Goal: Answer question/provide support

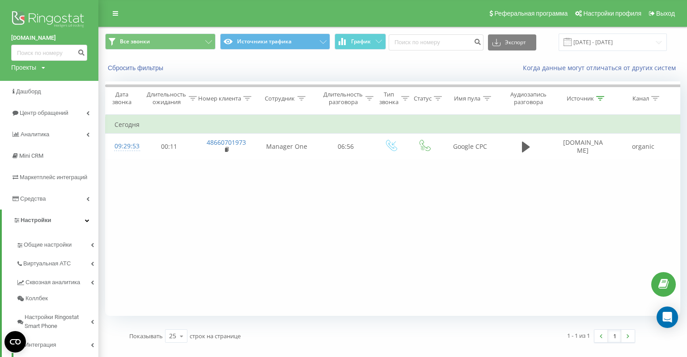
scroll to position [215, 0]
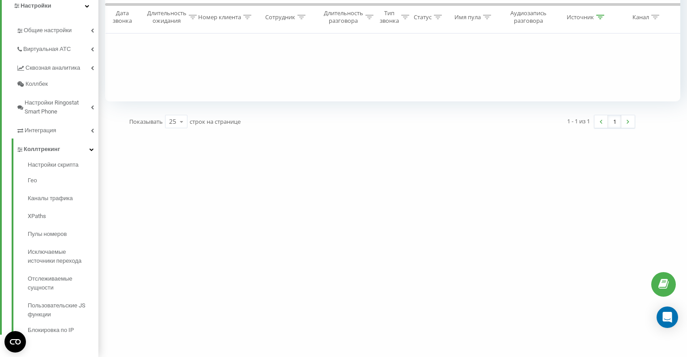
drag, startPoint x: 62, startPoint y: 131, endPoint x: 58, endPoint y: 135, distance: 5.4
click at [62, 131] on link "Интеграция" at bounding box center [57, 129] width 82 height 19
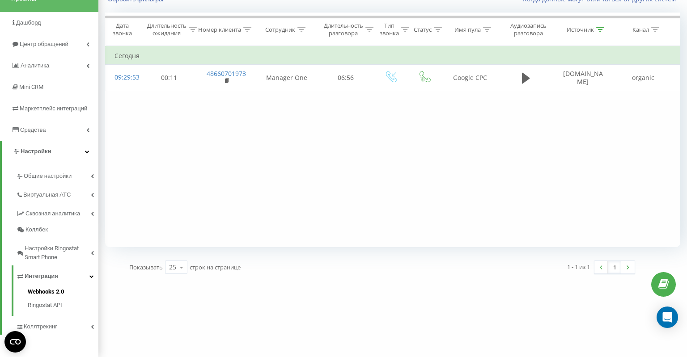
click at [51, 291] on span "Webhooks 2.0" at bounding box center [46, 291] width 36 height 9
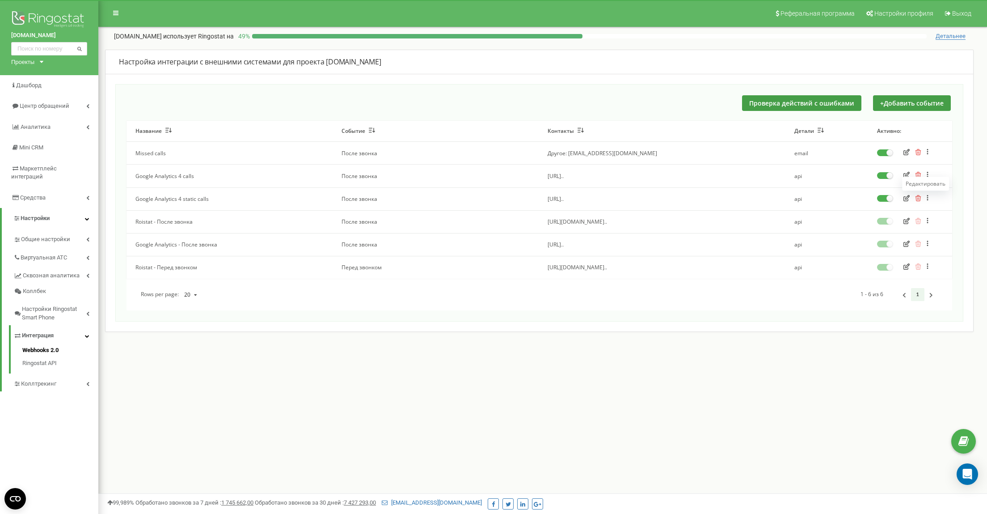
click at [907, 198] on icon "button" at bounding box center [906, 198] width 6 height 6
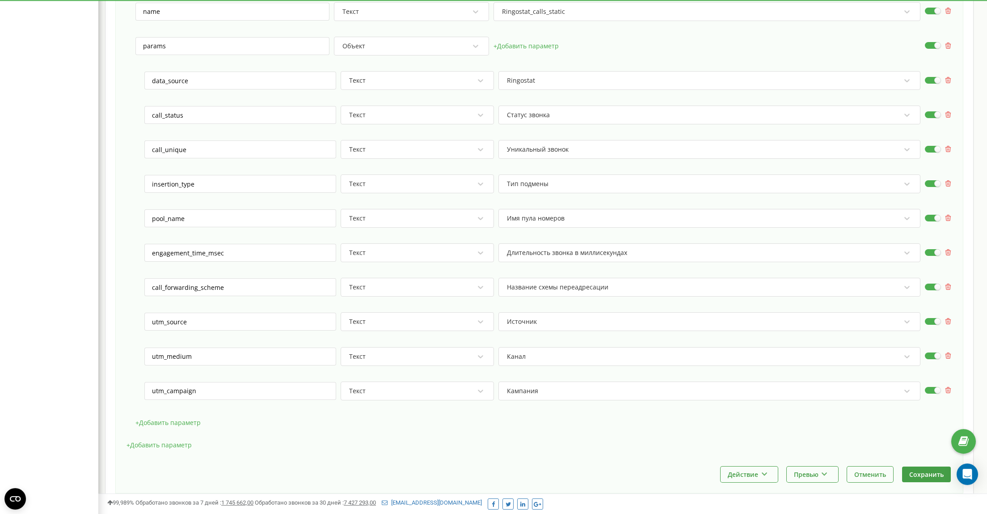
scroll to position [551, 0]
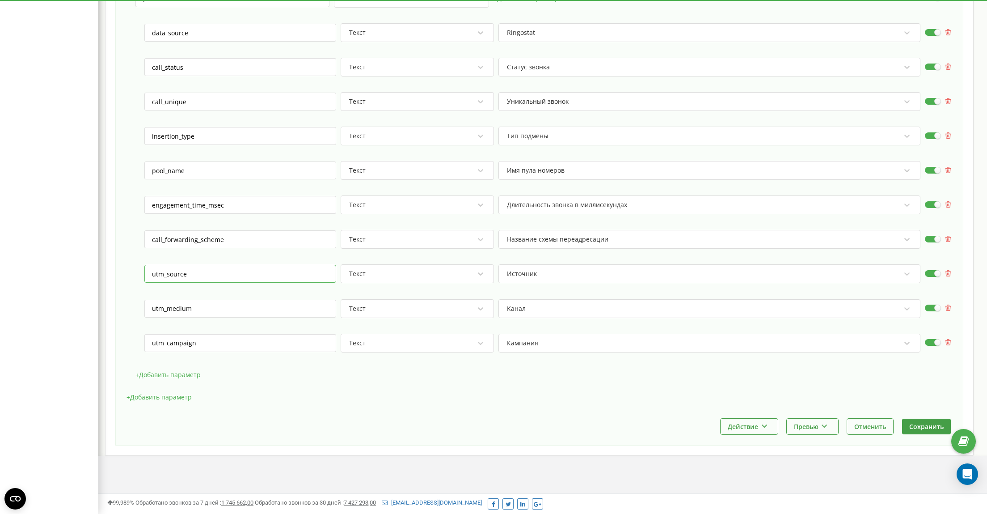
click at [285, 270] on input "utm_source" at bounding box center [240, 274] width 192 height 18
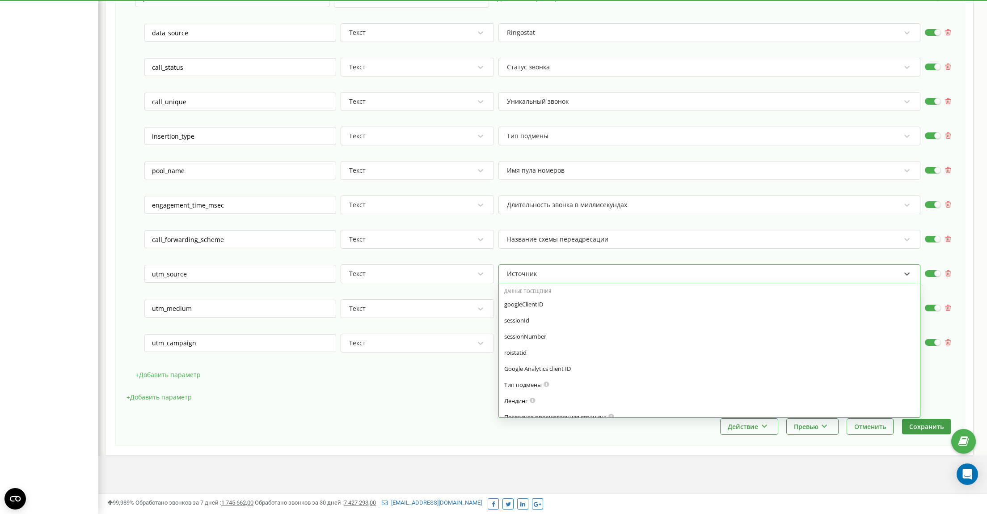
click at [571, 278] on div "Источник" at bounding box center [703, 273] width 395 height 15
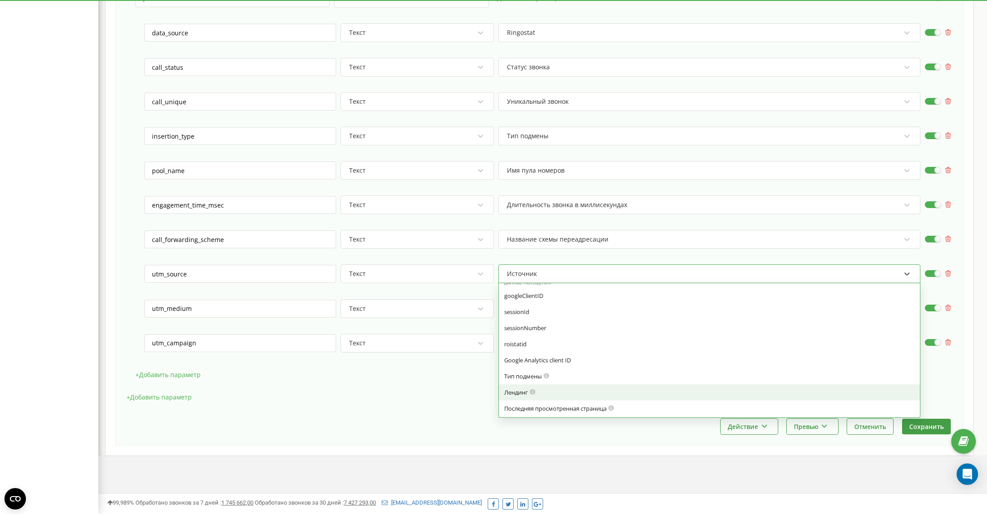
scroll to position [0, 0]
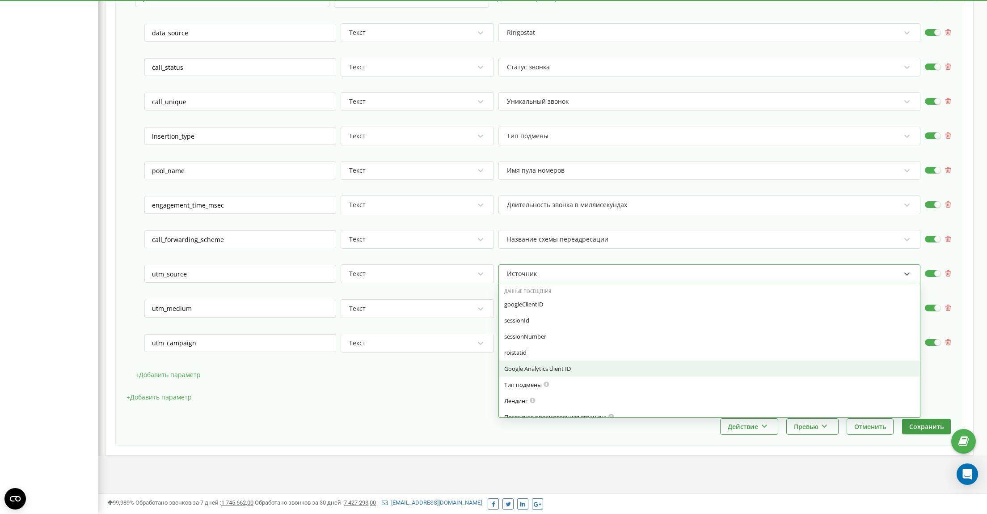
click at [350, 405] on div "+ Добавить параметр" at bounding box center [540, 401] width 826 height 22
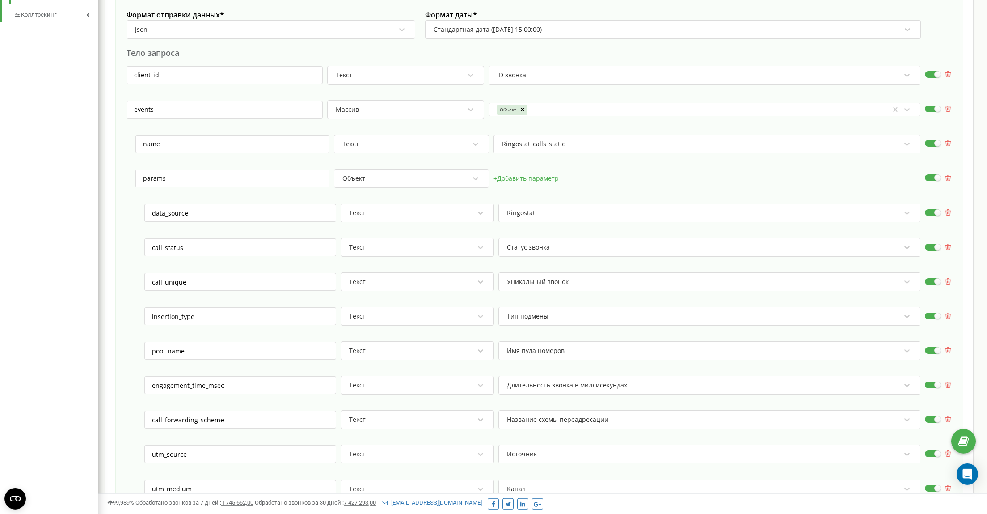
scroll to position [366, 0]
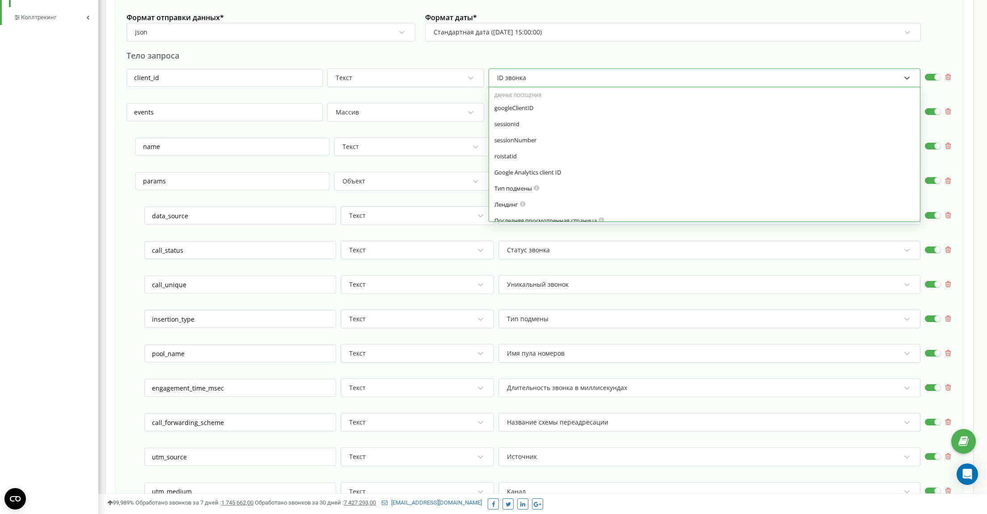
click at [561, 78] on div "ID звонка" at bounding box center [698, 77] width 405 height 15
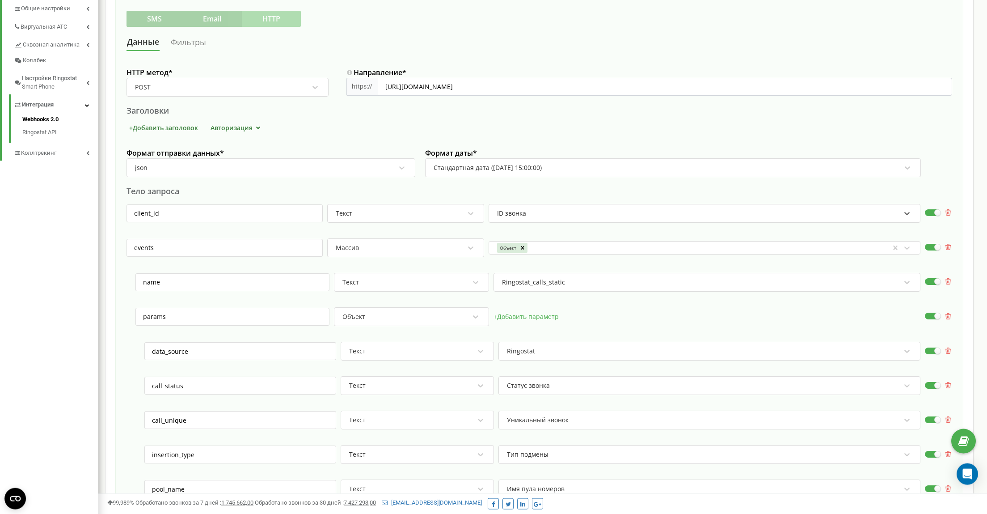
scroll to position [228, 0]
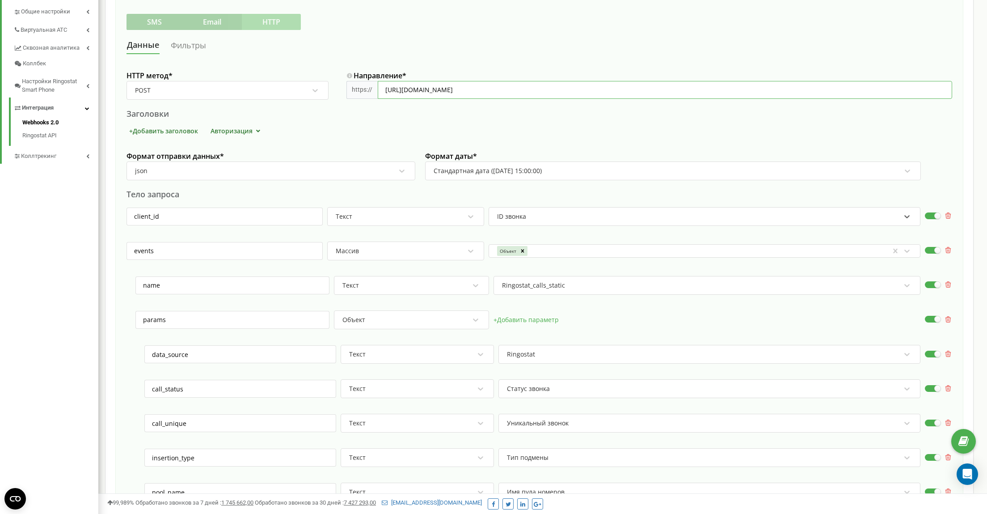
click at [388, 89] on input "https://www.google-analytics.com/mp/collect?measurement_id=G-6MVF47B0GC&api_sec…" at bounding box center [665, 90] width 574 height 18
click at [358, 92] on div "https://" at bounding box center [361, 90] width 31 height 18
click at [359, 92] on div "https://" at bounding box center [361, 90] width 31 height 18
click at [393, 89] on input "https://www.google-analytics.com/mp/collect?measurement_id=G-6MVF47B0GC&api_sec…" at bounding box center [665, 90] width 574 height 18
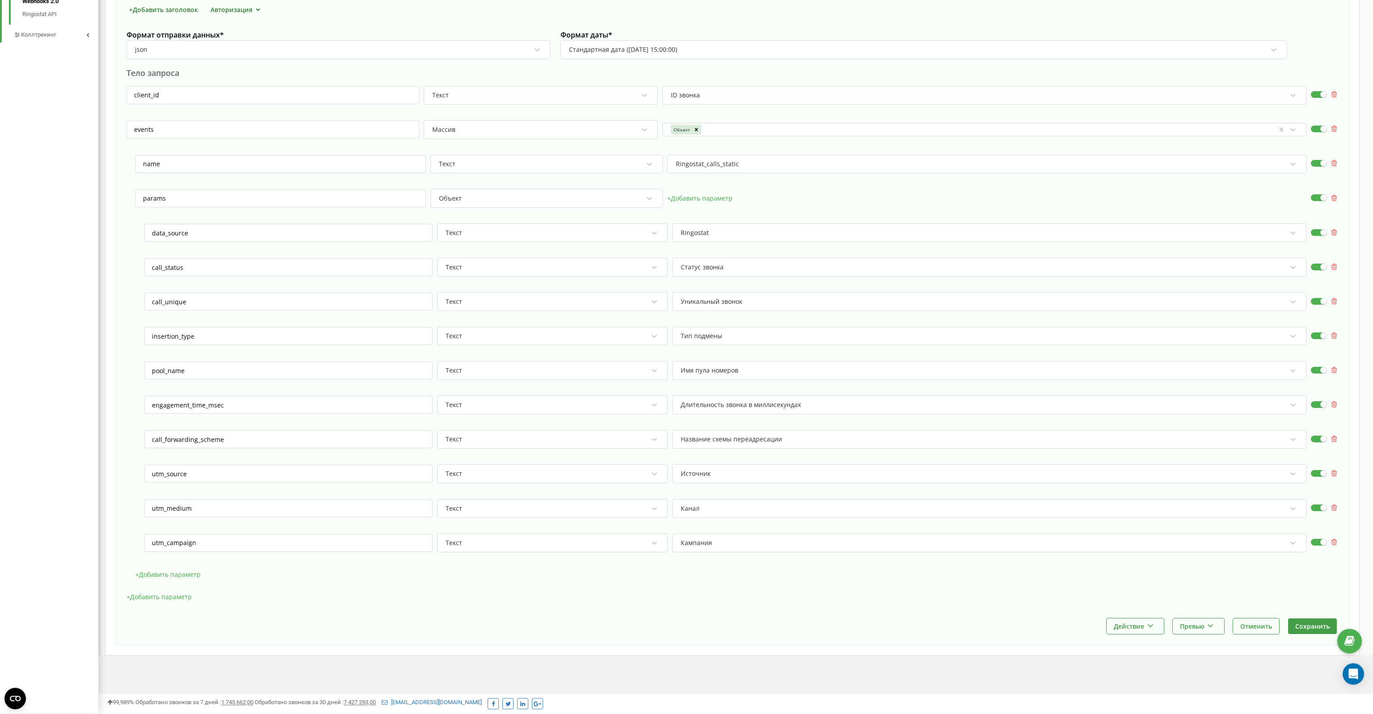
scroll to position [359, 0]
click at [987, 513] on button "Превью" at bounding box center [1198, 627] width 51 height 16
click at [987, 513] on div "Выполнить и показать пример" at bounding box center [1225, 664] width 105 height 15
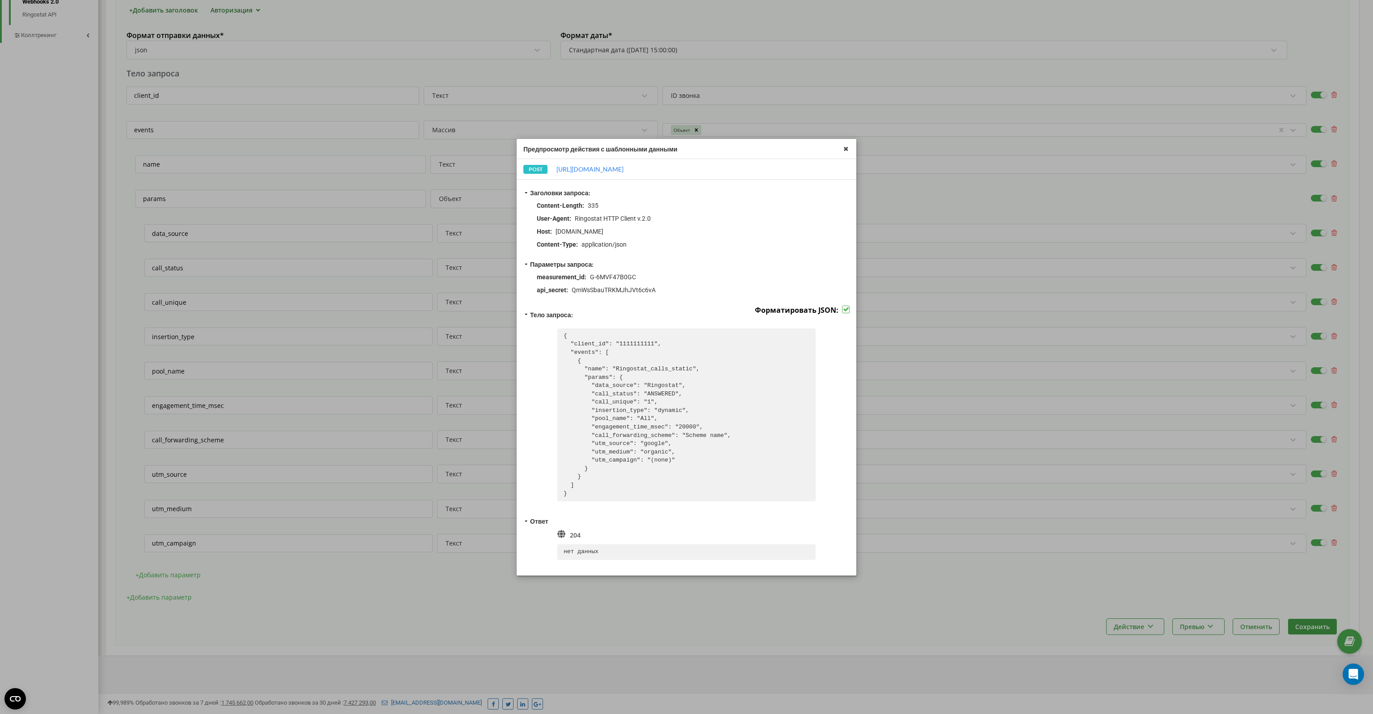
click at [936, 513] on div "Предпросмотр действия с шаблонными данными POST https://www.google-analytics.co…" at bounding box center [686, 357] width 1373 height 714
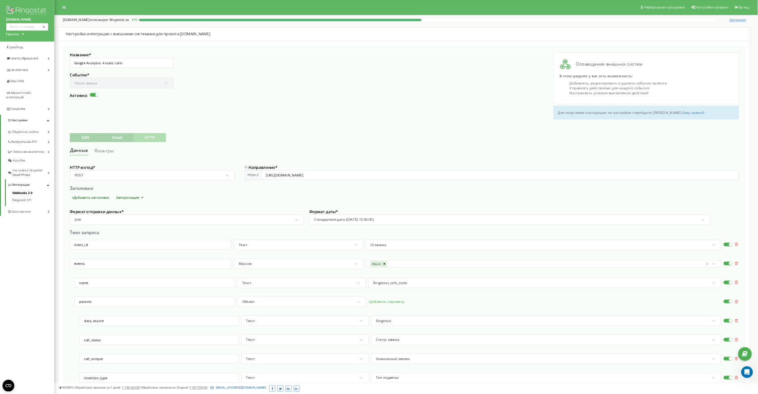
scroll to position [0, 0]
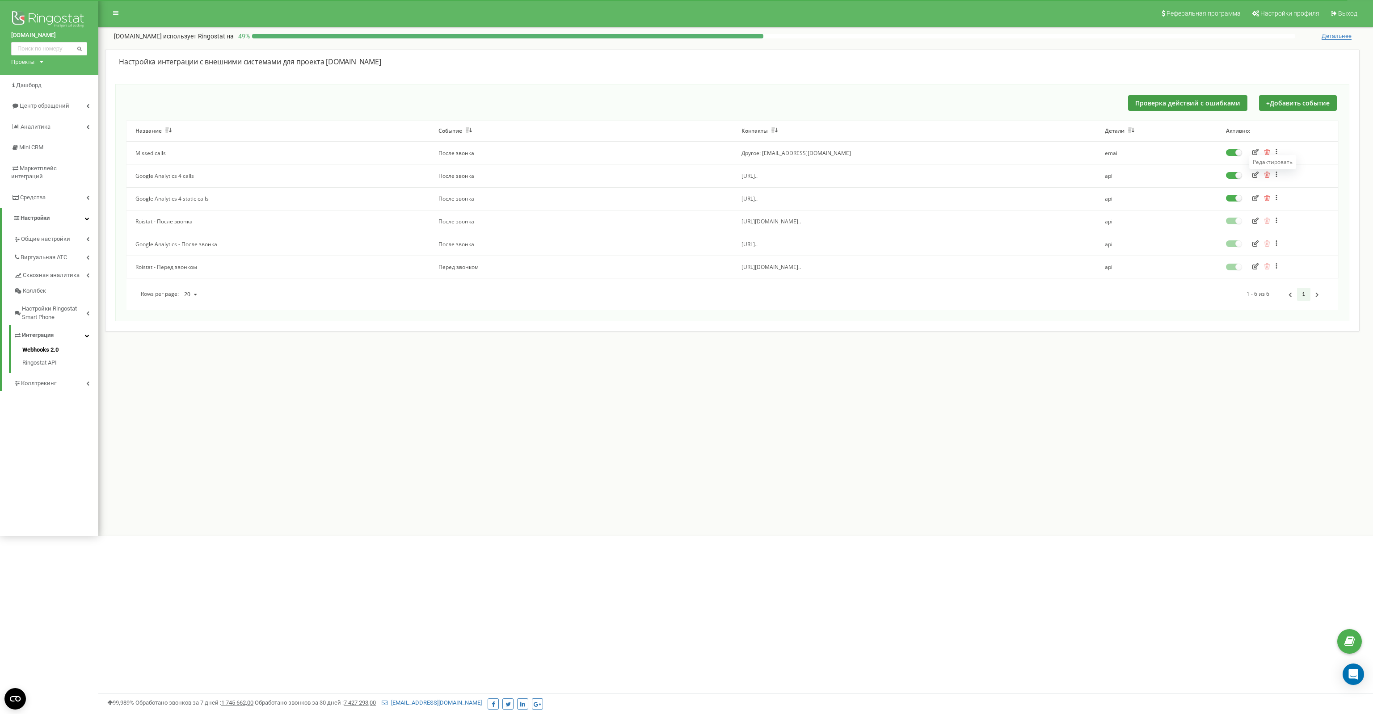
click at [1254, 176] on icon "button" at bounding box center [1255, 175] width 6 height 6
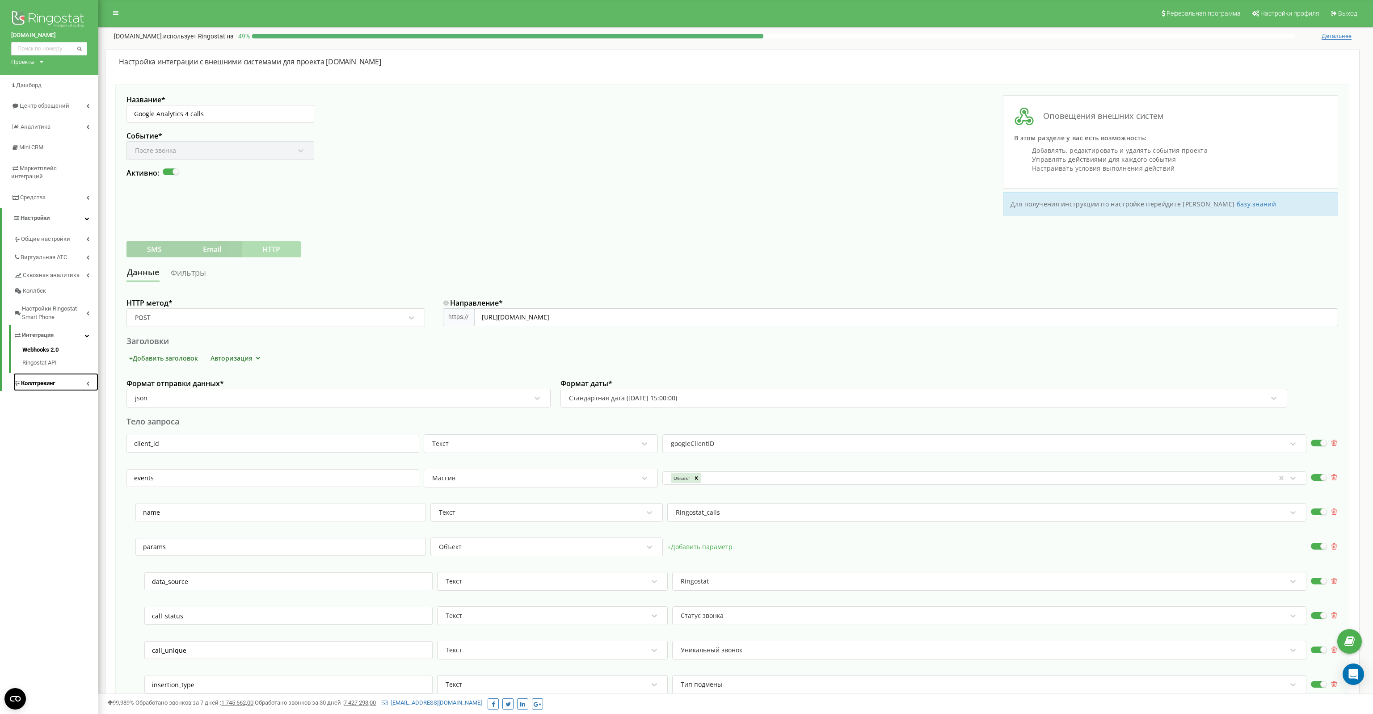
click at [46, 380] on span "Коллтрекинг" at bounding box center [38, 384] width 34 height 8
click at [54, 331] on span "Интеграция" at bounding box center [38, 335] width 32 height 8
click at [44, 357] on link "Ringostat API" at bounding box center [60, 362] width 76 height 11
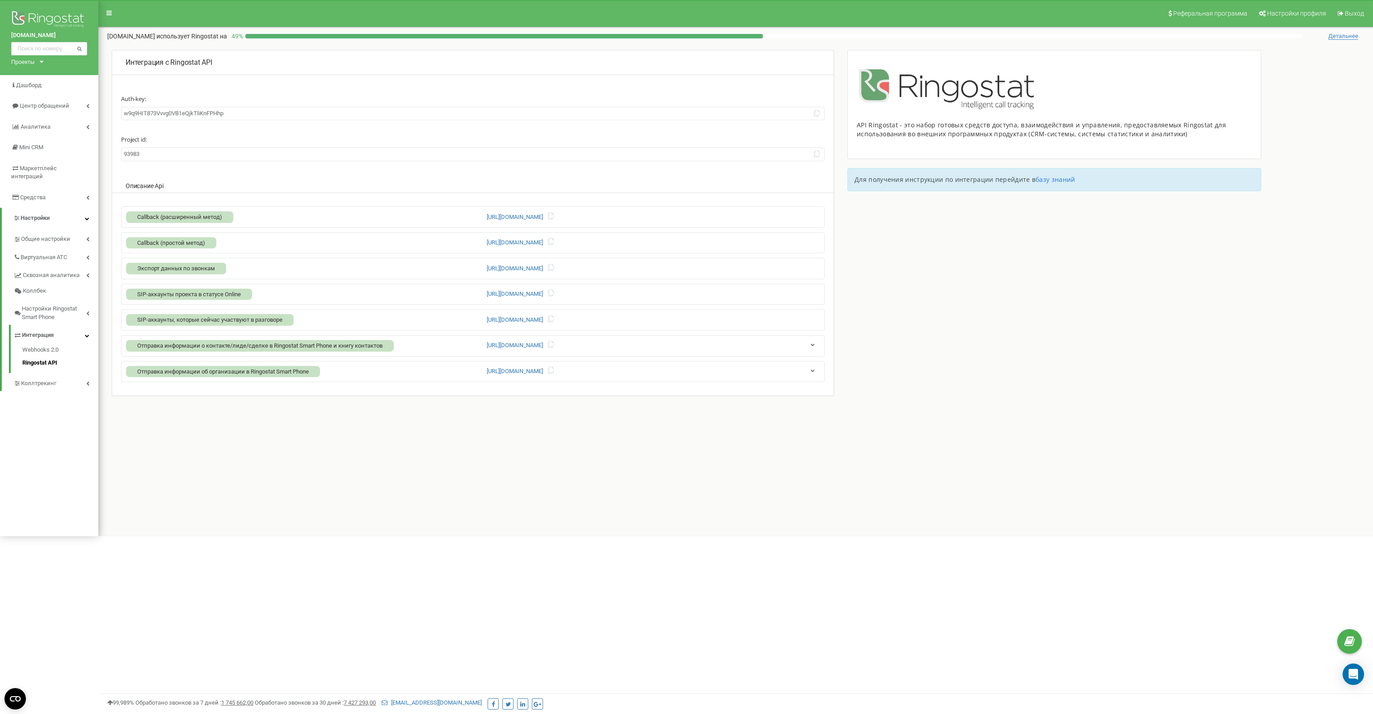
click at [164, 220] on span "Callback (расширенный метод)" at bounding box center [179, 217] width 85 height 7
click at [155, 220] on span "Callback (расширенный метод)" at bounding box center [179, 217] width 85 height 7
click at [981, 325] on div "Интеграция с Ringostat API Auth-key: [ENCRYPTION_KEY] Project id: 93983 Описани…" at bounding box center [735, 236] width 1275 height 373
click at [42, 346] on link "Webhooks 2.0" at bounding box center [60, 351] width 76 height 11
click at [40, 346] on link "Webhooks 2.0" at bounding box center [60, 351] width 76 height 11
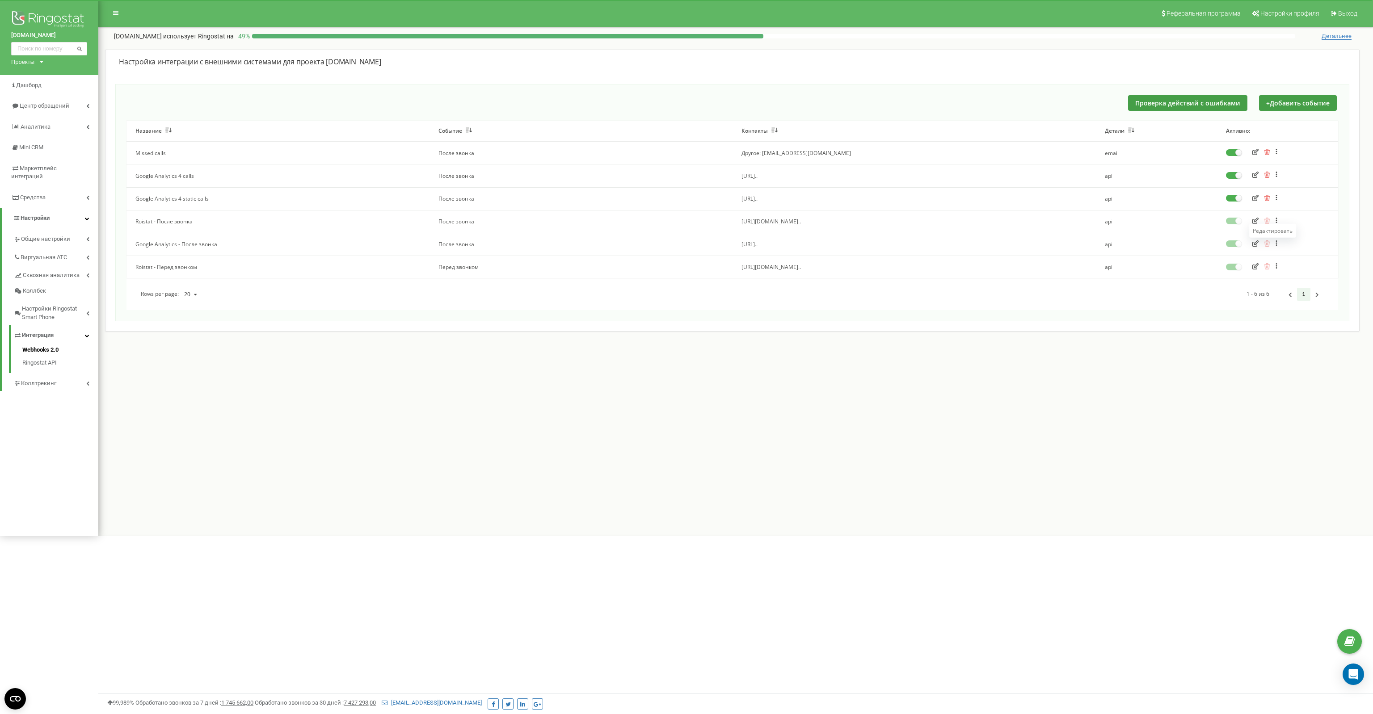
click at [1253, 244] on icon "button" at bounding box center [1255, 243] width 6 height 6
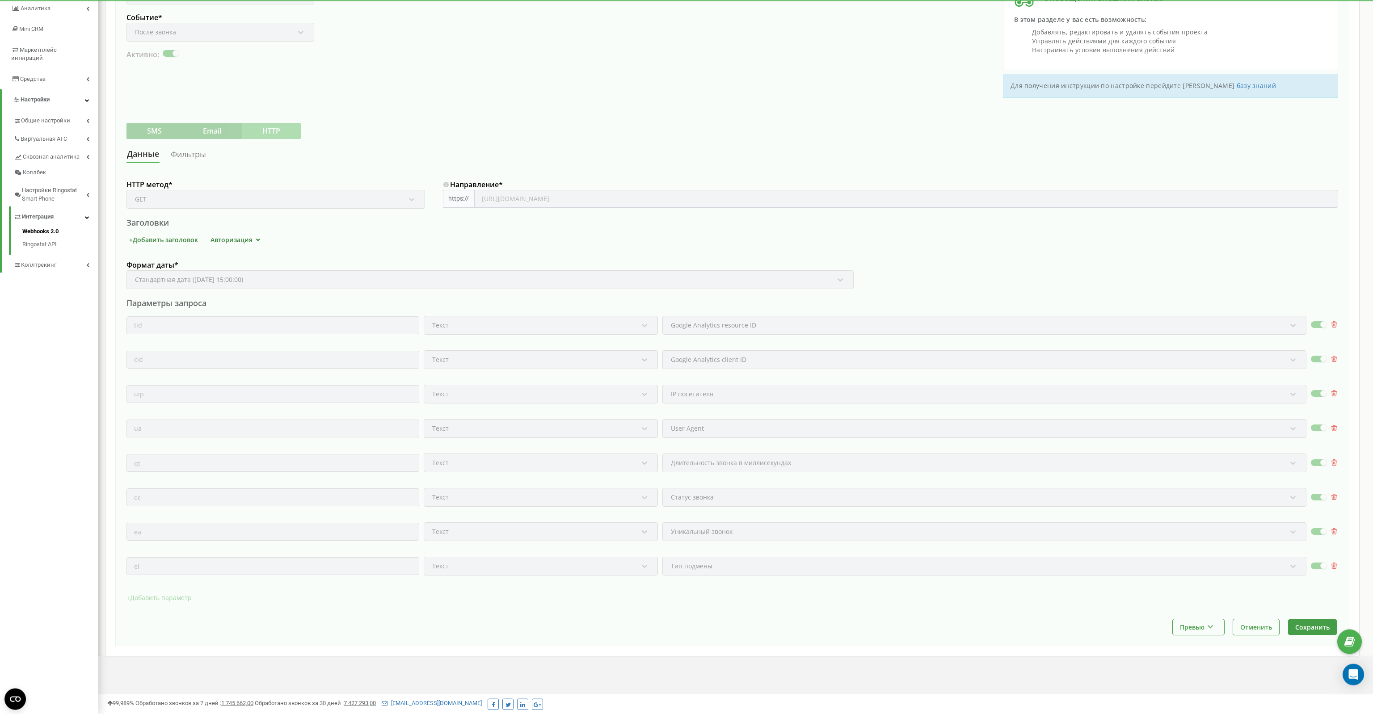
scroll to position [127, 0]
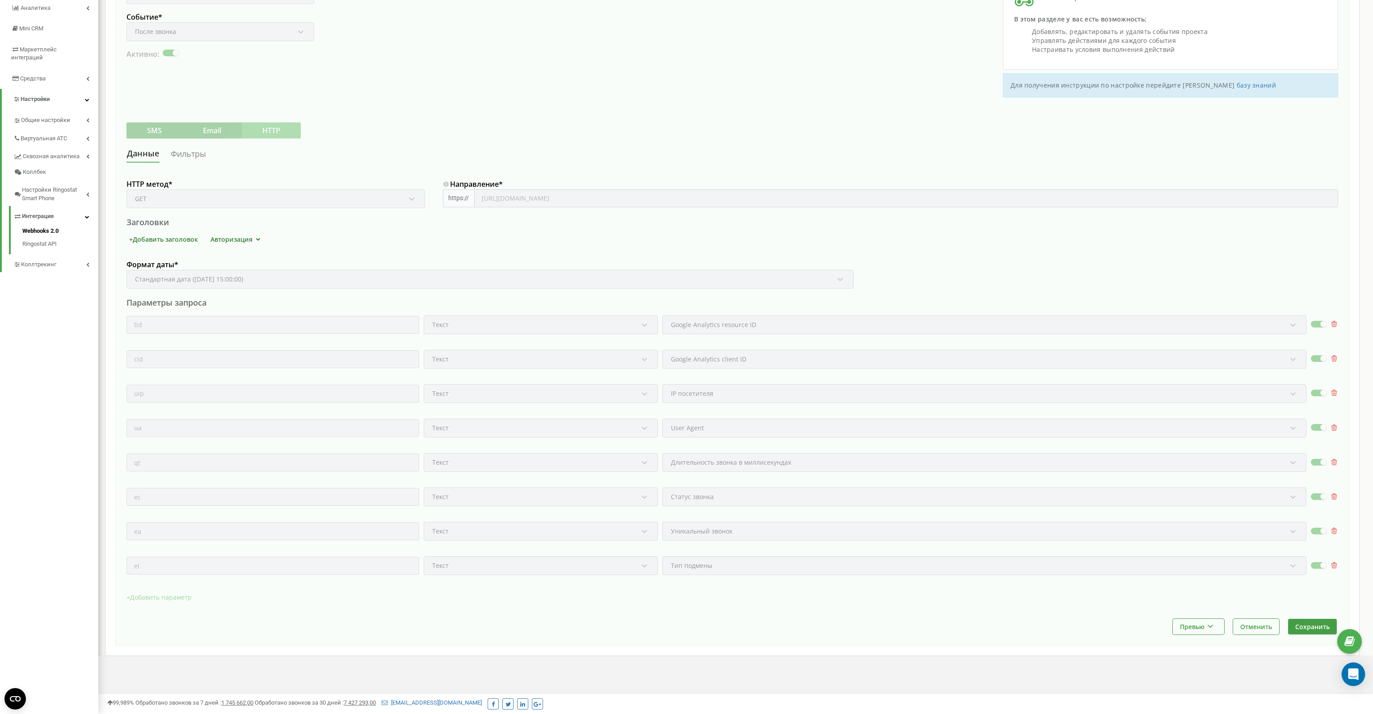
click at [1353, 680] on div "Open Intercom Messenger" at bounding box center [1354, 675] width 24 height 24
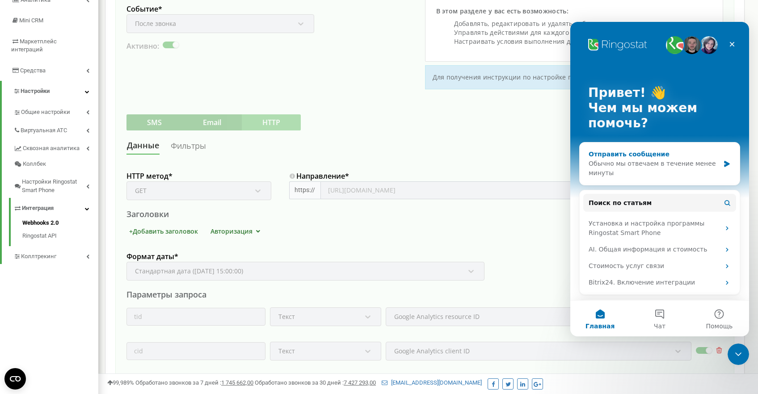
click at [725, 161] on icon "Мессенджер Intercom" at bounding box center [726, 164] width 5 height 6
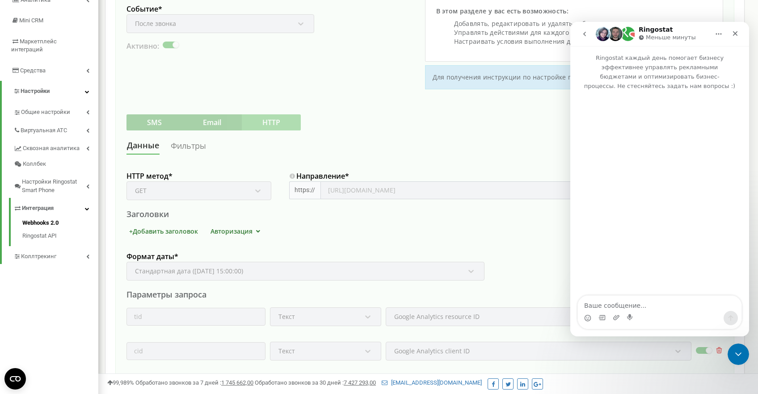
click at [614, 304] on textarea "Ваше сообщение..." at bounding box center [660, 303] width 164 height 15
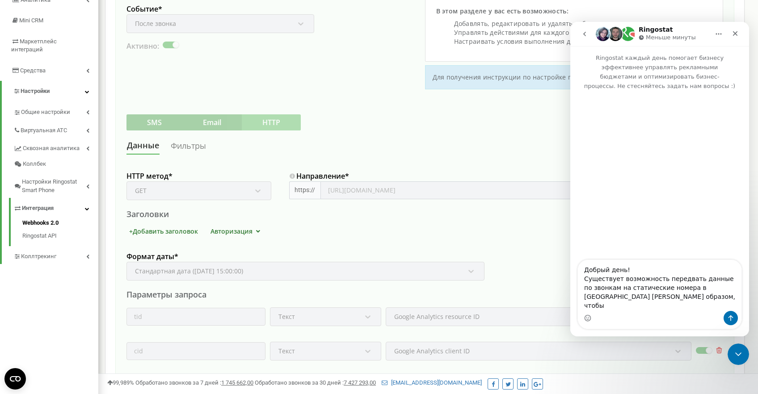
click at [676, 288] on textarea "Добрый день! Существует возможность передвать данные по звонкам на статические …" at bounding box center [660, 285] width 164 height 51
click at [696, 300] on textarea "Добрый день! Существует возможность передавать данные по звонкам на статические…" at bounding box center [660, 285] width 164 height 51
click at [638, 304] on textarea "Добрый день! Существует возможность передавать данные по звонкам на статические…" at bounding box center [660, 290] width 164 height 42
click at [708, 307] on textarea "Добрый день! Существует возможность передавать данные по звонкам на статические…" at bounding box center [660, 285] width 164 height 51
click at [665, 308] on textarea "Добрый день! Существует возможность передавать данные по звонкам на статические…" at bounding box center [660, 285] width 164 height 51
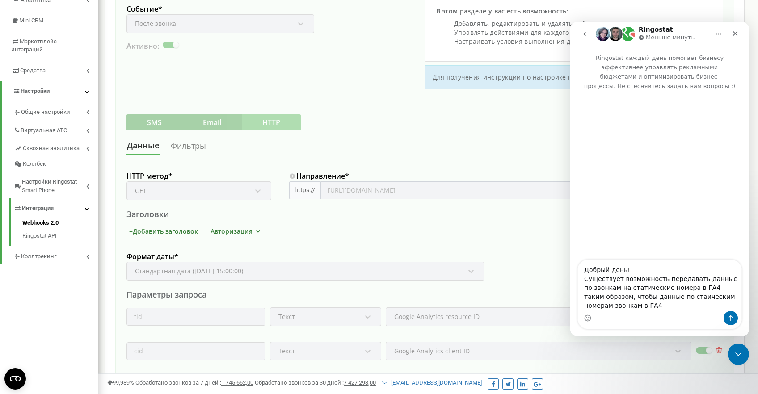
click at [678, 298] on textarea "Добрый день! Существует возможность передавать данные по звонкам на статические…" at bounding box center [660, 285] width 164 height 51
click at [655, 298] on textarea "Добрый день! Существует возможность передавать данные по звонкам на статические…" at bounding box center [660, 285] width 164 height 51
drag, startPoint x: 632, startPoint y: 299, endPoint x: 634, endPoint y: 304, distance: 6.1
click at [633, 300] on textarea "Добрый день! Существует возможность передавать данные по звонкам на статические…" at bounding box center [660, 285] width 164 height 51
drag, startPoint x: 665, startPoint y: 296, endPoint x: 668, endPoint y: 309, distance: 12.8
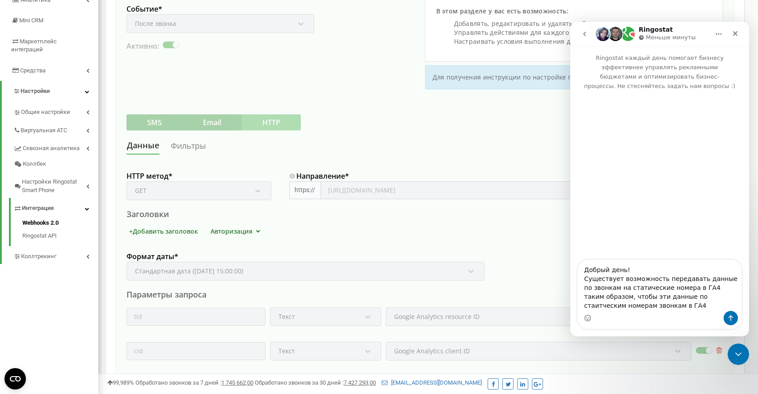
click at [668, 309] on textarea "Добрый день! Существует возможность передавать данные по звонкам на статические…" at bounding box center [660, 285] width 164 height 51
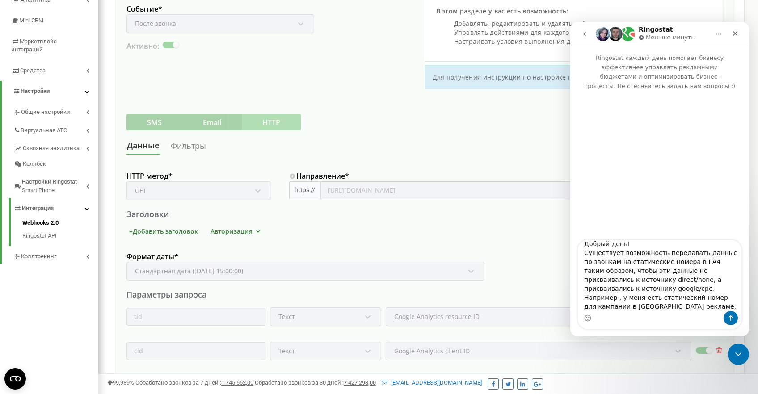
scroll to position [15, 0]
click at [624, 306] on textarea "Добрый день! Существует возможность передавать данные по звонкам на статические…" at bounding box center [660, 275] width 164 height 71
drag, startPoint x: 646, startPoint y: 271, endPoint x: 616, endPoint y: 274, distance: 31.0
click at [616, 274] on textarea "Добрый день! Существует возможность передавать данные по звонкам на статические…" at bounding box center [660, 275] width 164 height 71
click at [640, 307] on textarea "Добрый день! Существует возможность передавать данные по звонкам на статические…" at bounding box center [660, 275] width 164 height 71
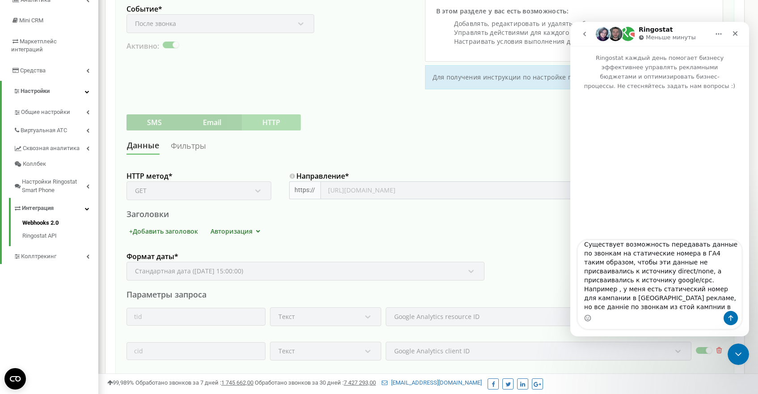
click at [628, 299] on textarea "Добрый день! Существует возможность передавать данные по звонкам на статические…" at bounding box center [660, 275] width 164 height 71
click at [728, 288] on textarea "Добрый день! Существует возможность передавать данные по звонкам на статические…" at bounding box center [660, 275] width 164 height 71
click at [615, 279] on textarea "Добрый день! Существует возможность передавать данные по звонкам на статические…" at bounding box center [660, 275] width 164 height 71
type textarea "Добрый день! Существует возможность передавать данные по звонкам на статические…"
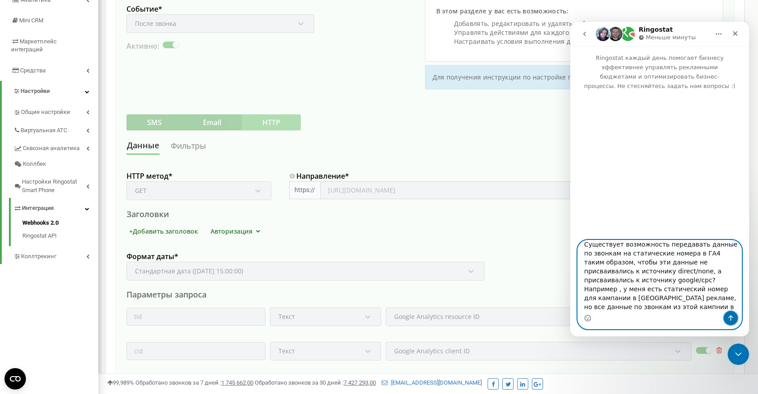
click at [732, 317] on icon "Отправить сообщение…" at bounding box center [731, 319] width 5 height 6
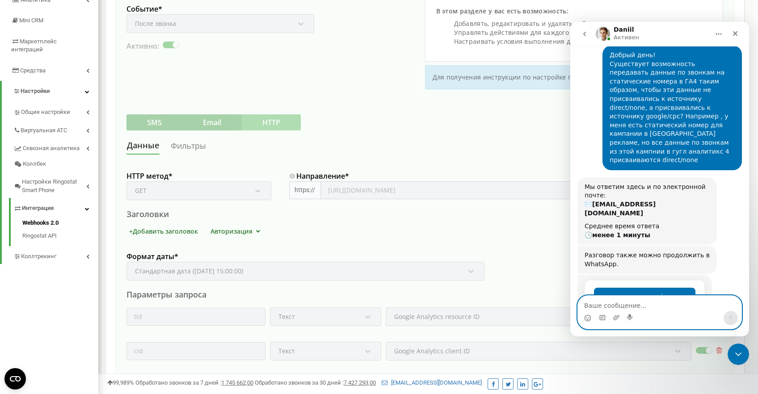
scroll to position [117, 0]
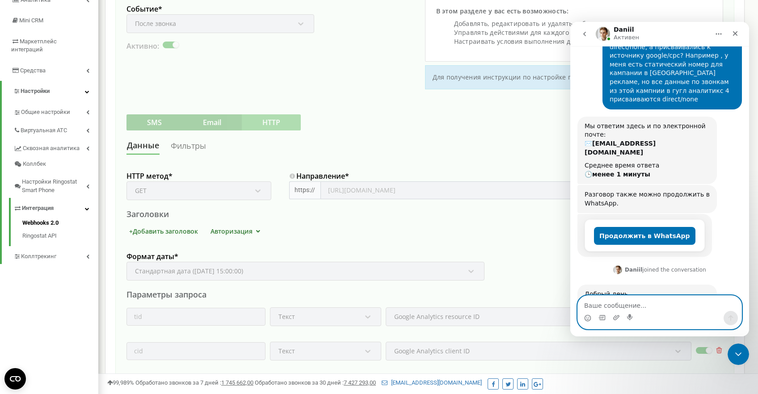
click at [628, 306] on textarea "Ваше сообщение..." at bounding box center [660, 303] width 164 height 15
type textarea "Куда напишите?"
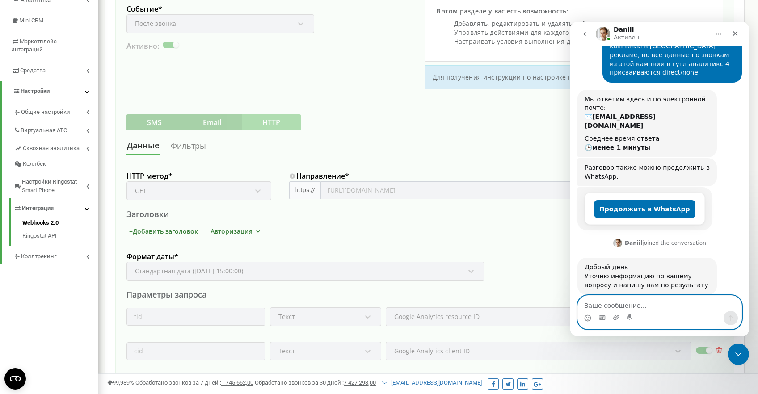
scroll to position [178, 0]
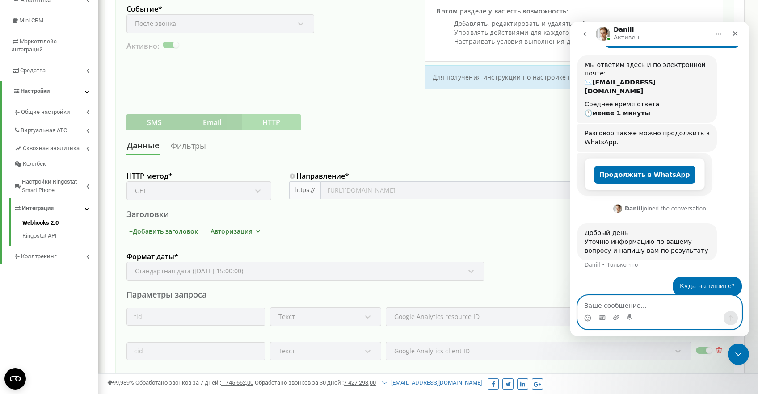
click at [613, 306] on textarea "Ваше сообщение..." at bounding box center [660, 303] width 164 height 15
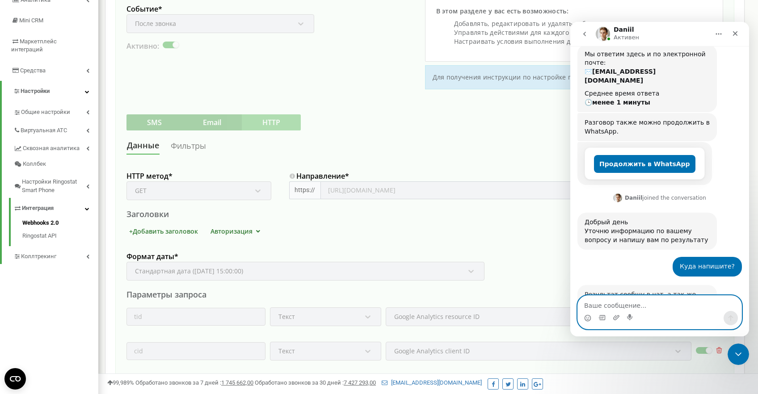
scroll to position [187, 0]
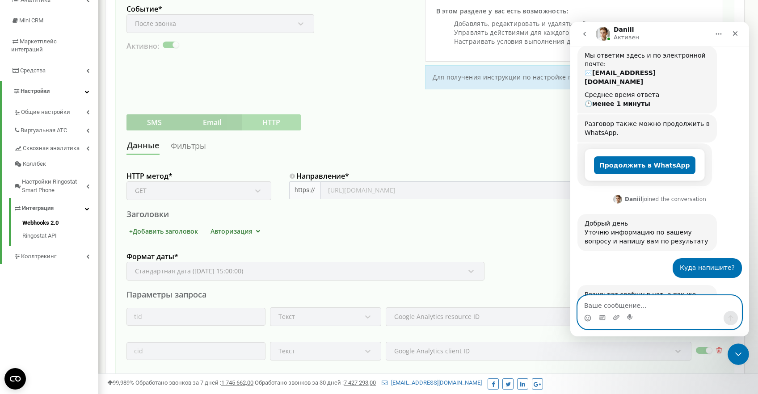
click at [610, 301] on textarea "Ваше сообщение..." at bounding box center [660, 303] width 164 height 15
type textarea "у"
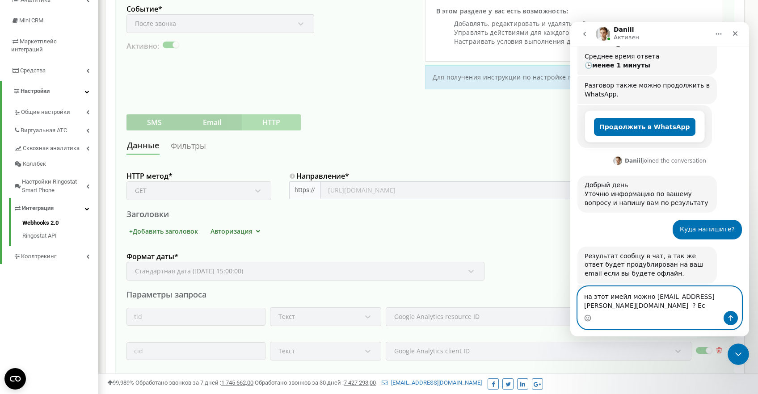
scroll to position [216, 0]
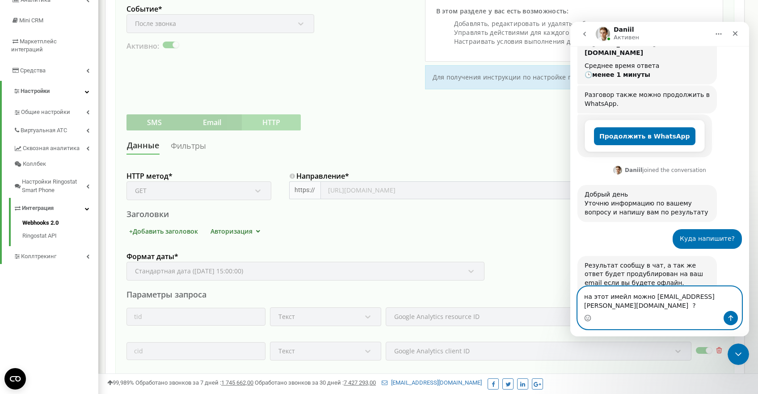
type textarea "на этот имейл можно infobox.anton@gmail.com ?"
click at [733, 320] on icon "Отправить сообщение…" at bounding box center [730, 318] width 7 height 7
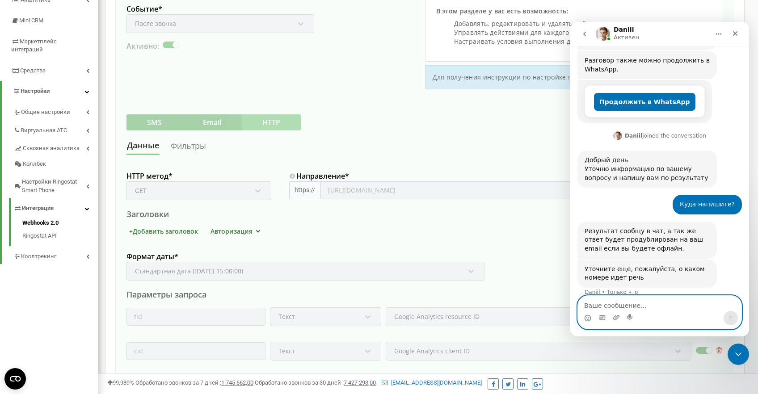
scroll to position [252, 0]
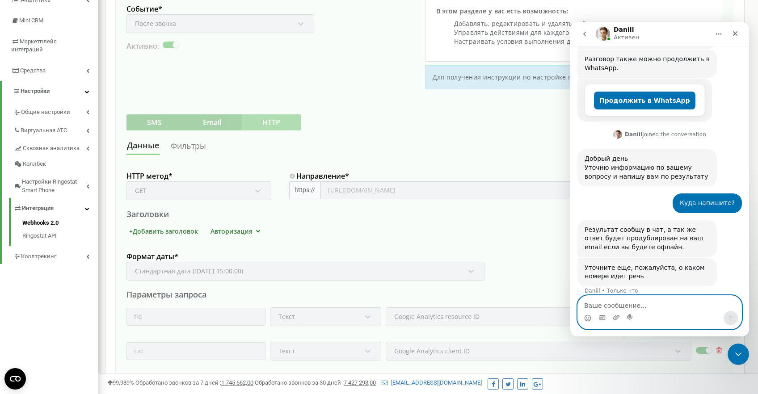
click at [641, 306] on textarea "Ваше сообщение..." at bounding box center [660, 303] width 164 height 15
type textarea "К"
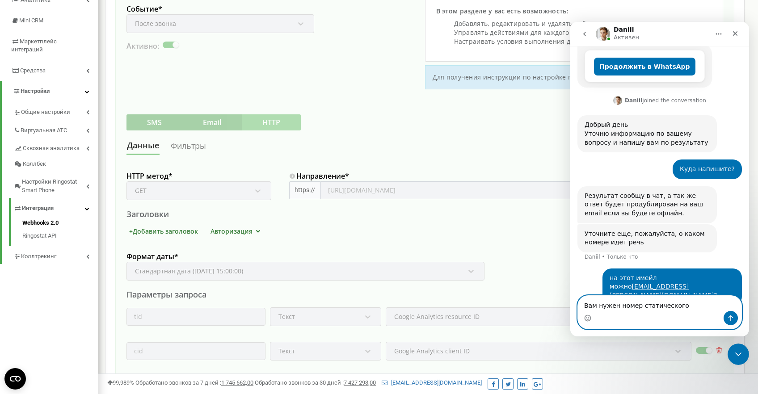
scroll to position [287, 0]
type textarea "Вам нужен номер статического колтрекинга?"
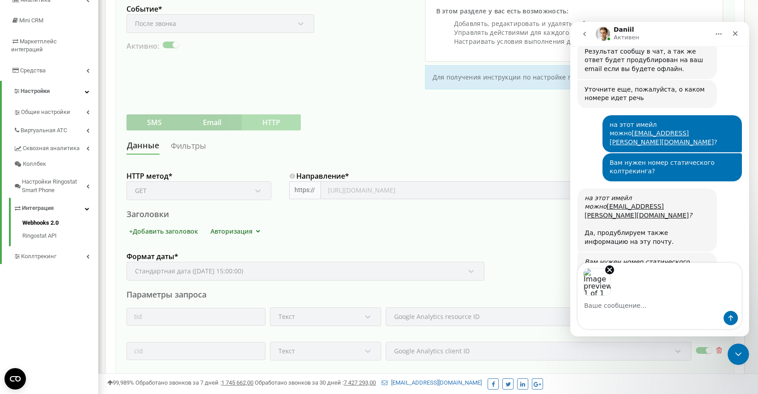
scroll to position [431, 0]
type textarea "Их 2"
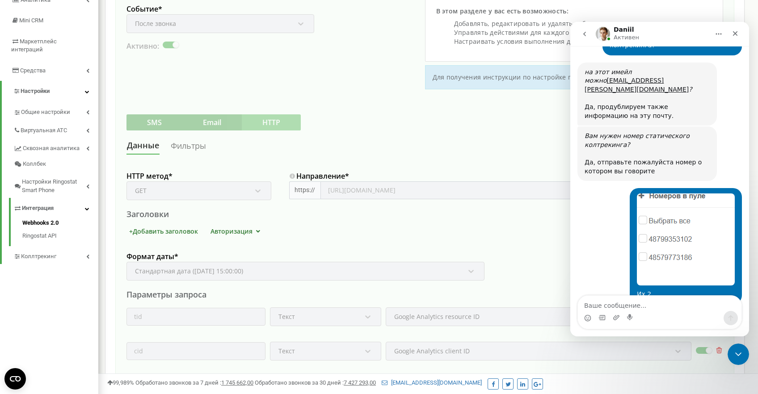
scroll to position [557, 0]
type textarea "Спасибо"
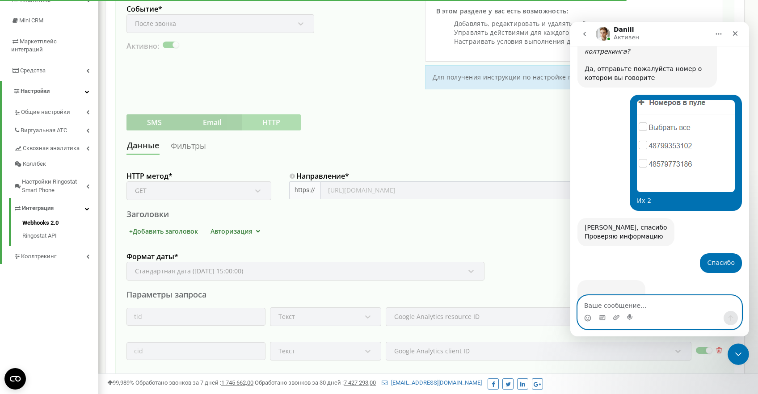
scroll to position [649, 0]
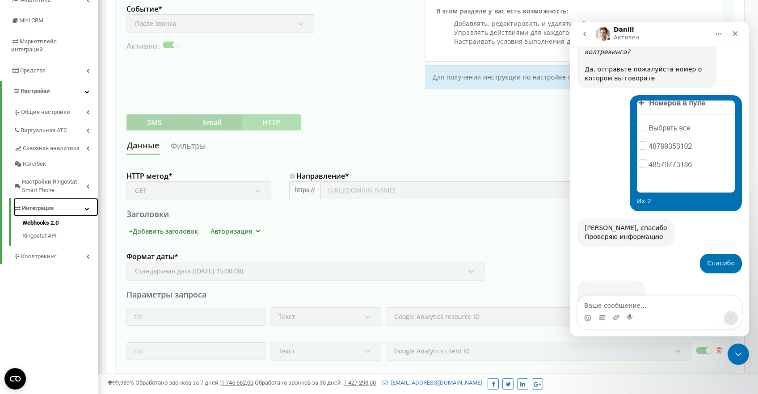
click at [39, 204] on span "Интеграция" at bounding box center [38, 208] width 32 height 8
click at [49, 253] on span "Коллтрекинг" at bounding box center [38, 257] width 35 height 8
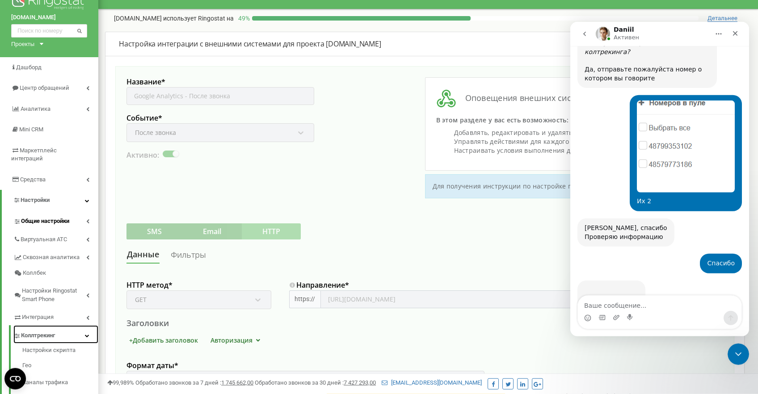
scroll to position [0, 0]
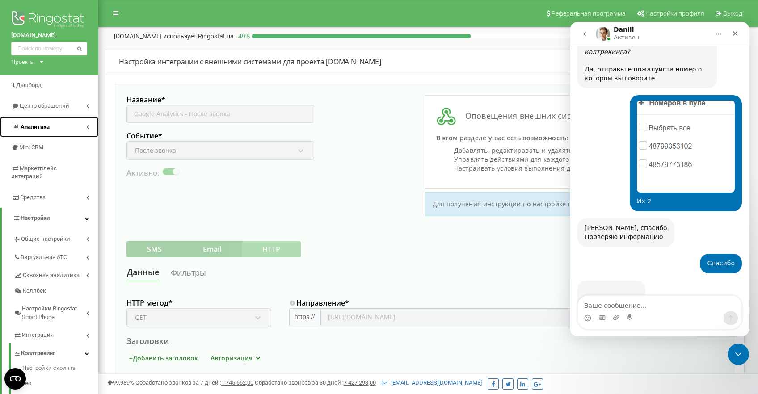
click at [39, 126] on span "Аналитика" at bounding box center [35, 126] width 29 height 7
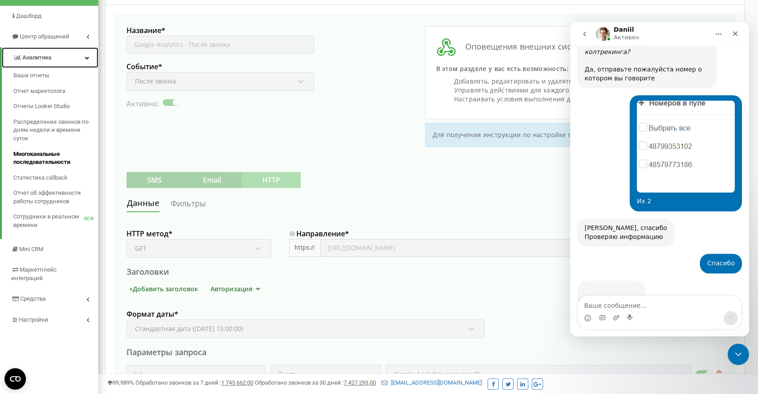
scroll to position [142, 0]
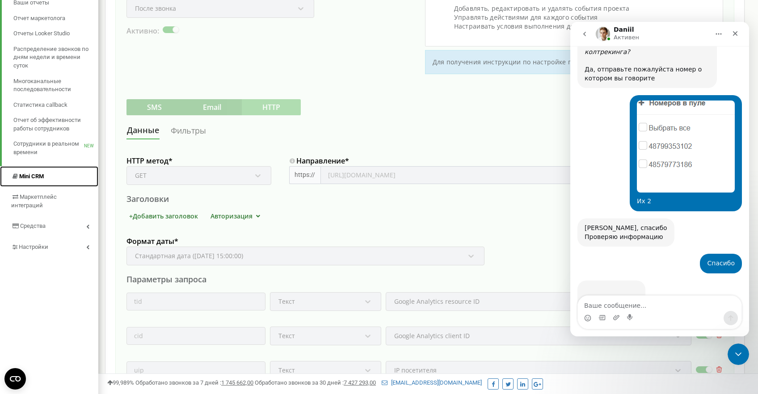
click at [32, 178] on span "Mini CRM" at bounding box center [31, 176] width 25 height 7
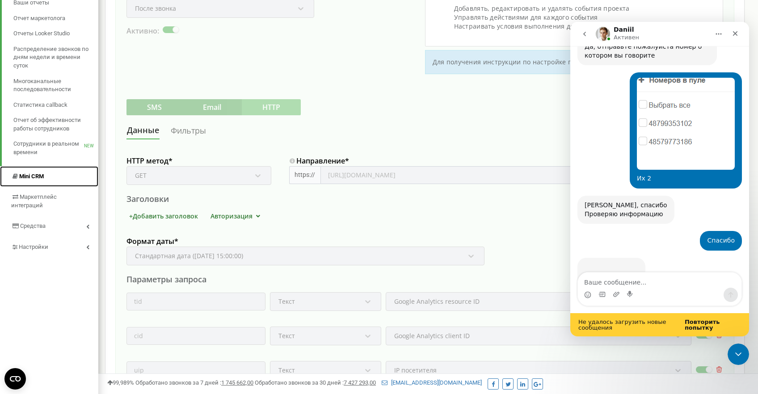
scroll to position [673, 0]
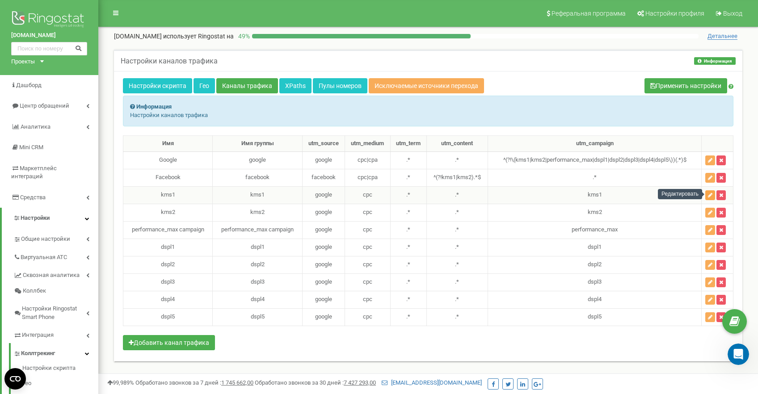
click at [713, 193] on icon "button" at bounding box center [710, 195] width 4 height 5
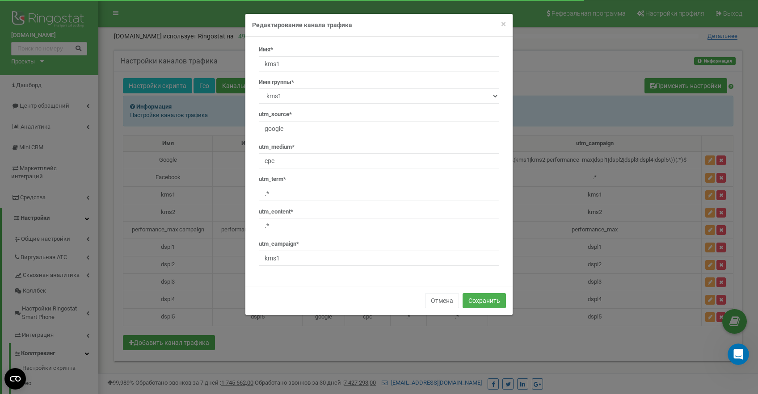
click at [616, 213] on div "× Close Редактирование канала трафика Имя* kms1 Имя группы* Новый google facebo…" at bounding box center [379, 197] width 758 height 394
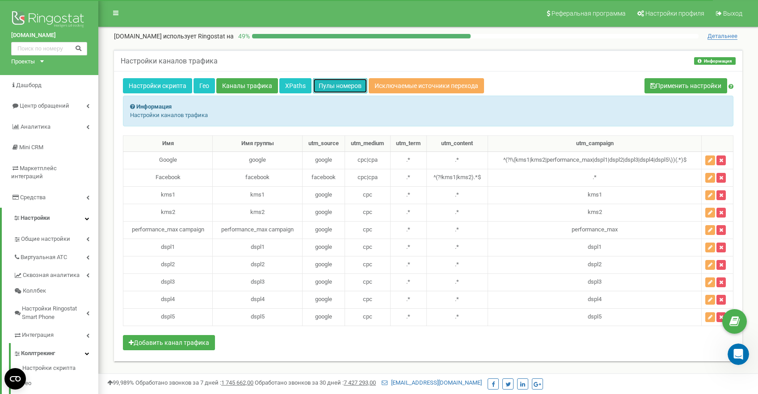
click at [330, 87] on link "Пулы номеров" at bounding box center [340, 85] width 55 height 15
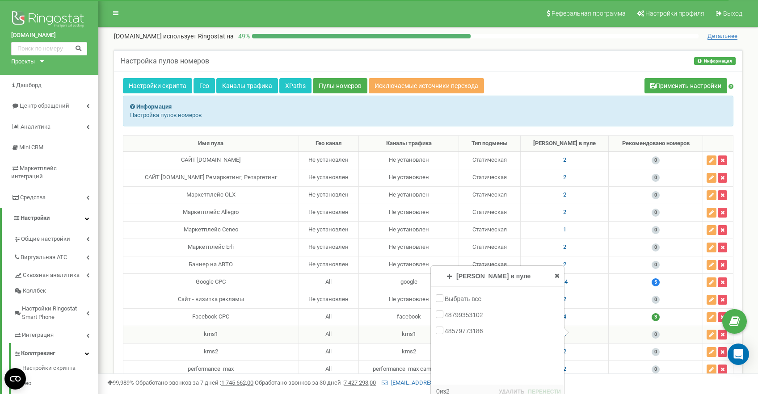
scroll to position [142, 0]
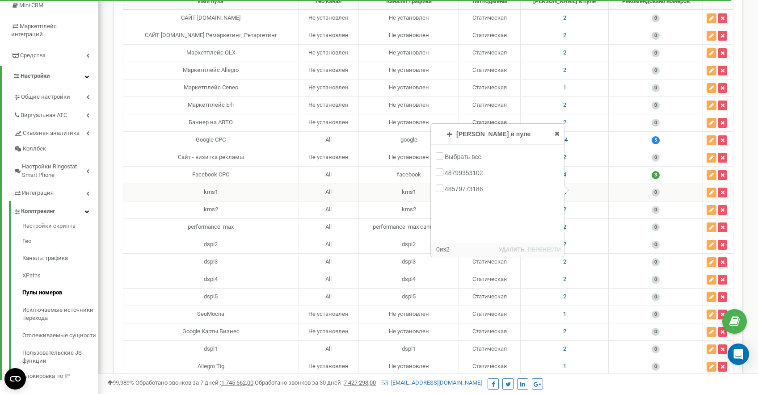
click at [592, 193] on td "2 Номеров в пуле Добавление номеров Пулы номеров Выбрать все 48579773042 487993…" at bounding box center [565, 192] width 88 height 17
click at [747, 191] on div "Настройка пулов номеров Информация Информация Настройка пулов номеров Настройки…" at bounding box center [428, 164] width 642 height 515
click at [584, 190] on td "2 Номеров в пуле Добавление номеров Пулы номеров Выбрать все 48579773042 487993…" at bounding box center [565, 192] width 88 height 17
click at [566, 192] on span "2" at bounding box center [564, 192] width 3 height 7
click at [591, 188] on td "2 Номеров в пуле Добавление номеров Пулы номеров Выбрать все 48579773042 487993…" at bounding box center [565, 192] width 88 height 17
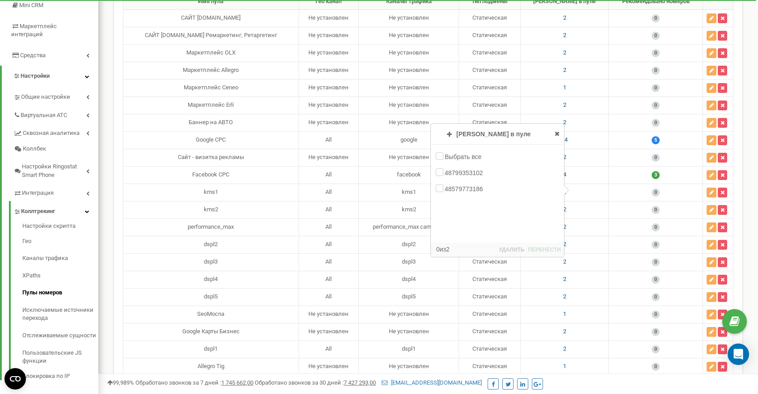
click at [112, 214] on div "Настройка пулов номеров Информация Информация Настройка пулов номеров Настройки…" at bounding box center [428, 164] width 642 height 515
click at [434, 176] on div "48799353102" at bounding box center [497, 173] width 132 height 14
click at [445, 172] on label "48799353102" at bounding box center [465, 173] width 41 height 9
click at [0, 0] on input "48799353102" at bounding box center [0, 0] width 0 height 0
click at [445, 172] on label "48799353102" at bounding box center [465, 173] width 41 height 9
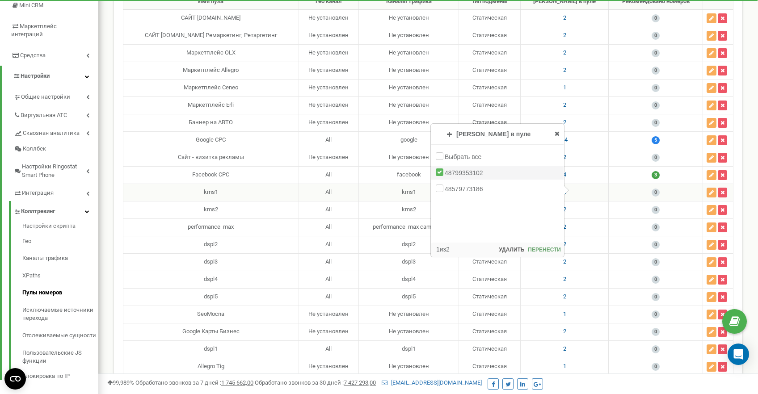
click at [0, 0] on input "48799353102" at bounding box center [0, 0] width 0 height 0
click at [557, 134] on icon at bounding box center [557, 134] width 5 height 6
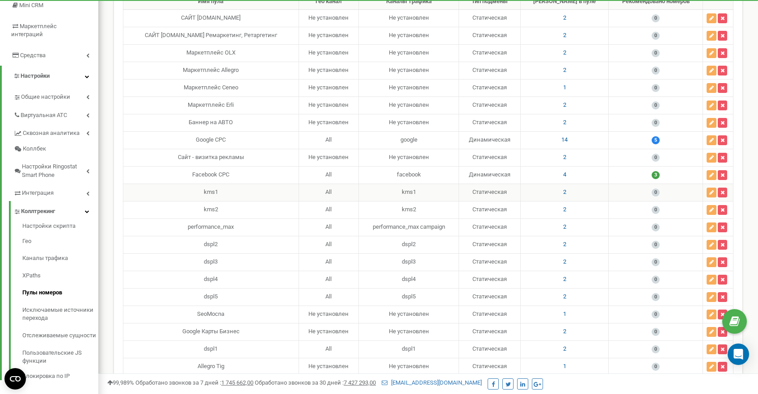
click at [566, 193] on span "2" at bounding box center [564, 192] width 3 height 7
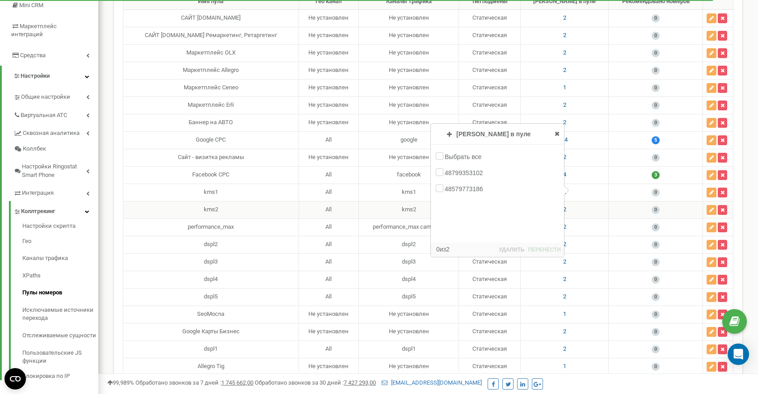
click at [578, 208] on td "2" at bounding box center [565, 209] width 88 height 17
click at [566, 207] on span "2" at bounding box center [564, 209] width 3 height 7
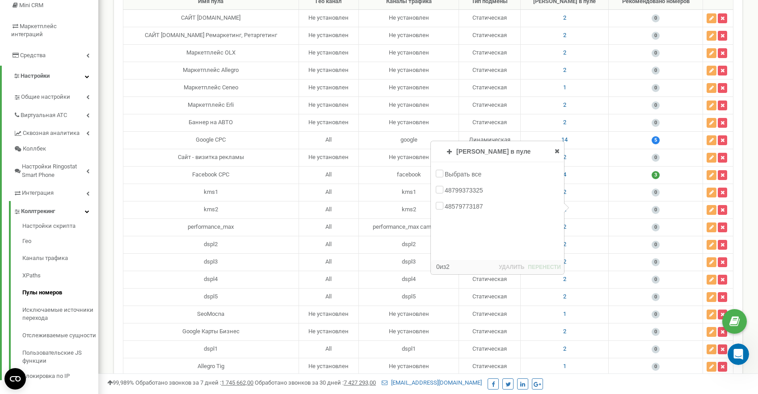
scroll to position [0, 0]
click at [150, 193] on div "kms1" at bounding box center [211, 192] width 168 height 8
click at [156, 190] on div "kms1" at bounding box center [211, 192] width 168 height 8
click at [714, 190] on icon "button" at bounding box center [711, 192] width 4 height 5
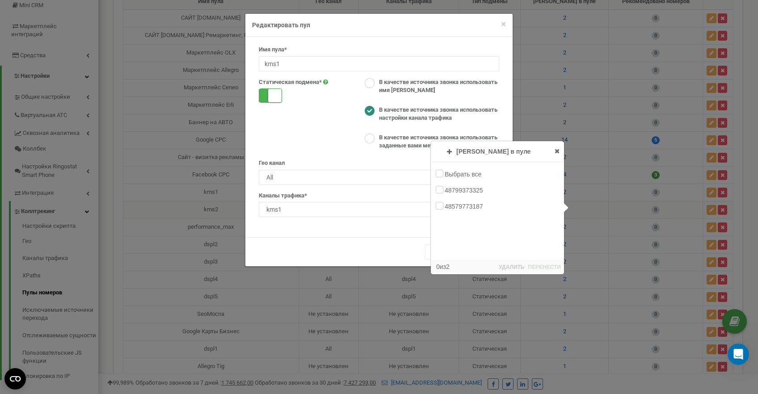
click at [557, 152] on icon at bounding box center [557, 151] width 5 height 6
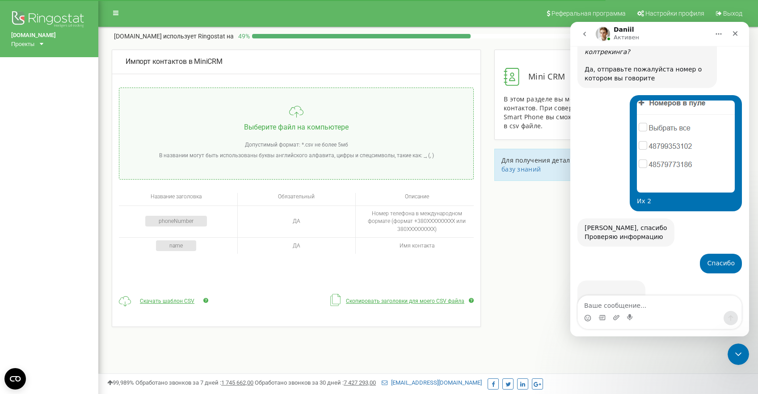
scroll to position [649, 0]
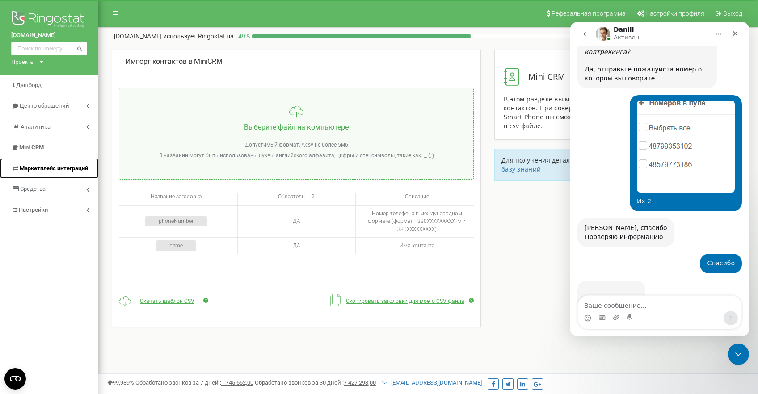
click at [41, 164] on link "Маркетплейс интеграций" at bounding box center [49, 168] width 98 height 21
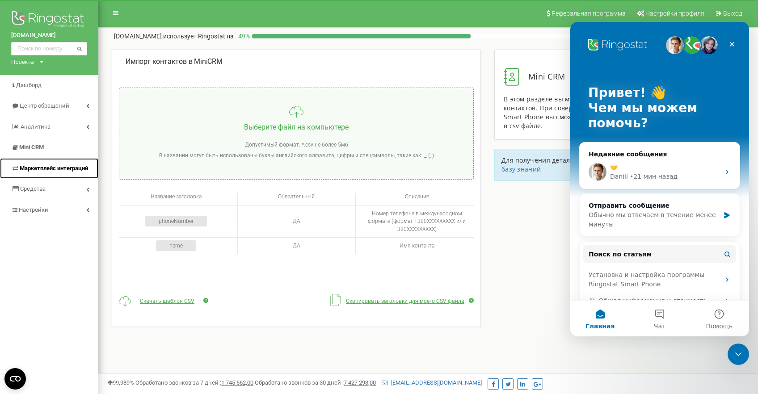
scroll to position [0, 0]
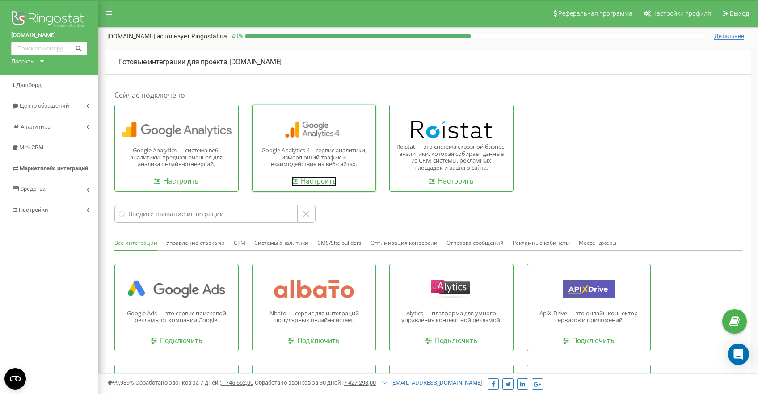
click at [314, 182] on link "Настроить" at bounding box center [313, 182] width 45 height 10
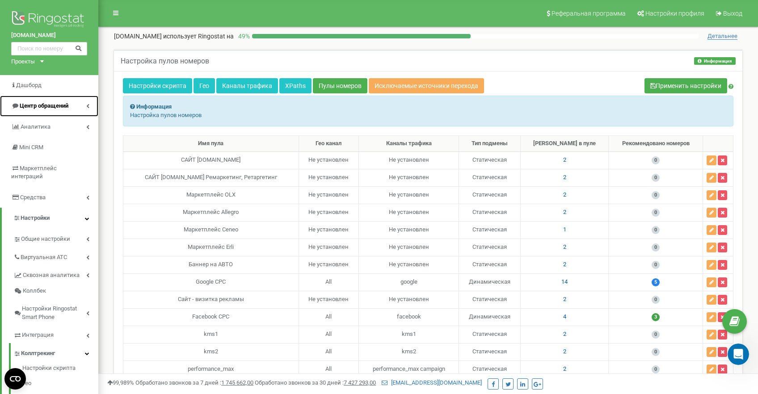
click at [60, 106] on span "Центр обращений" at bounding box center [44, 105] width 49 height 7
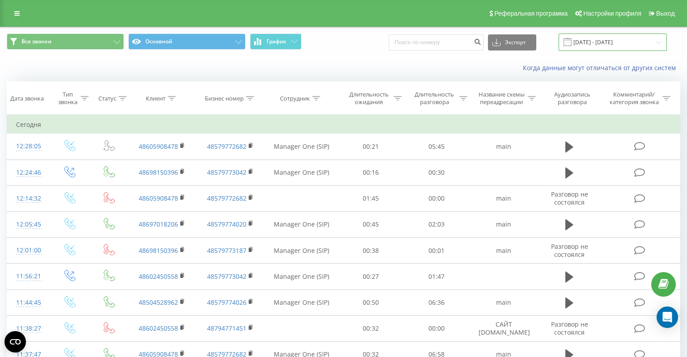
click at [582, 43] on input "[DATE] - [DATE]" at bounding box center [612, 42] width 108 height 17
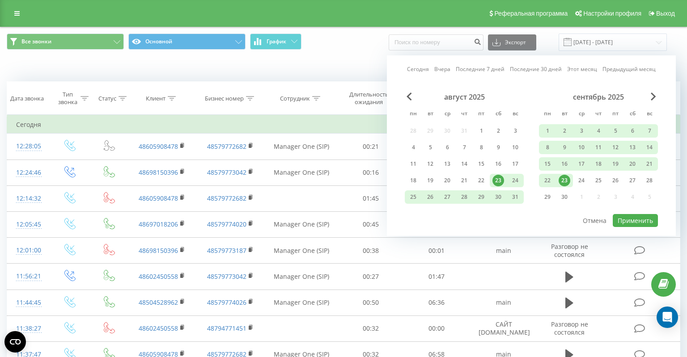
click at [419, 67] on link "Сегодня" at bounding box center [418, 69] width 22 height 8
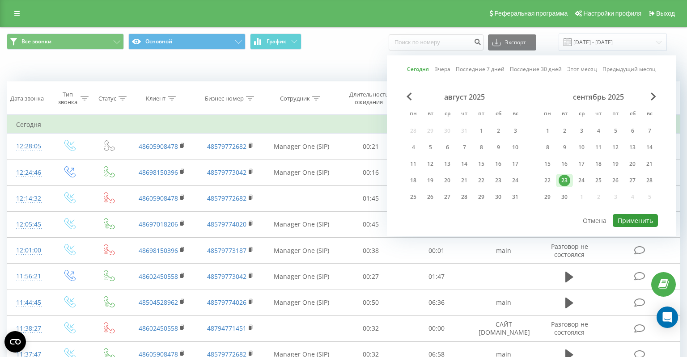
click at [626, 219] on button "Применить" at bounding box center [634, 220] width 45 height 13
type input "[DATE] - [DATE]"
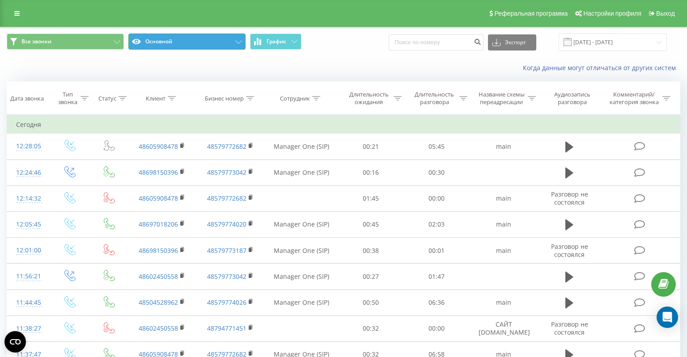
click at [217, 40] on button "Основной" at bounding box center [186, 42] width 117 height 16
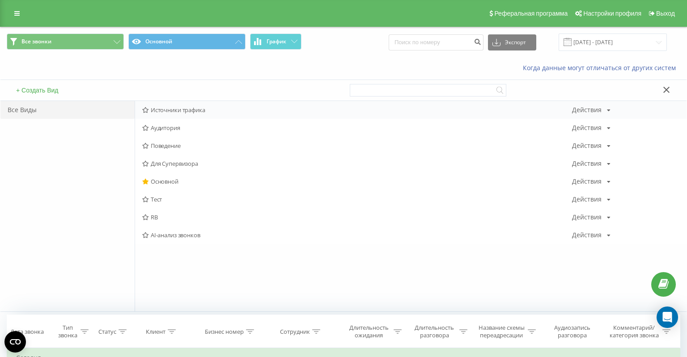
click at [183, 109] on span "Источники трафика" at bounding box center [357, 110] width 430 height 6
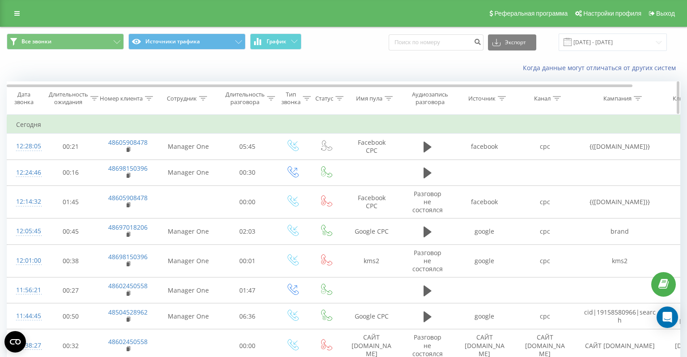
click at [508, 101] on div "Источник" at bounding box center [484, 99] width 60 height 8
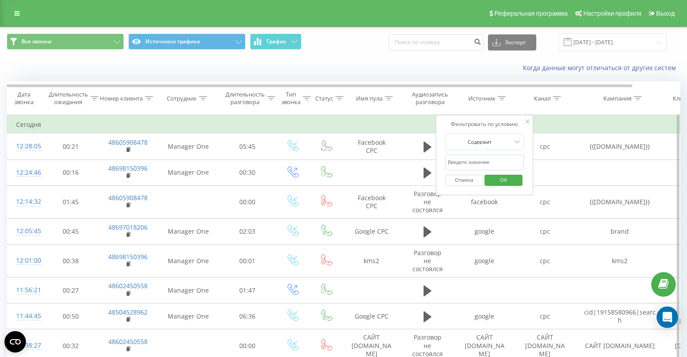
click at [472, 160] on input "text" at bounding box center [484, 163] width 79 height 16
click at [472, 161] on input "text" at bounding box center [484, 163] width 79 height 16
type input "google"
click at [500, 181] on span "OK" at bounding box center [503, 180] width 25 height 14
